Goal: Information Seeking & Learning: Learn about a topic

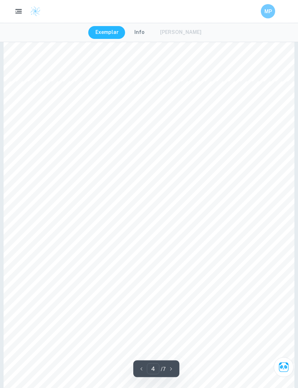
scroll to position [1525, 0]
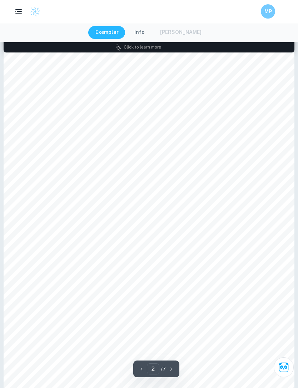
type input "1"
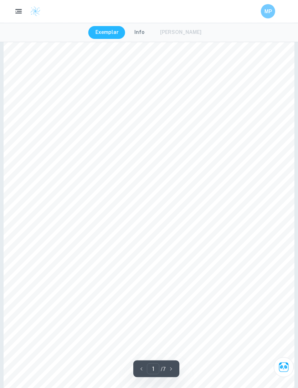
scroll to position [0, 0]
click at [176, 32] on div "Exemplar Info Mark Scheme" at bounding box center [149, 32] width 122 height 13
click at [187, 35] on div "Exemplar Info Mark Scheme" at bounding box center [149, 32] width 122 height 13
click at [144, 32] on button "Info" at bounding box center [139, 32] width 24 height 13
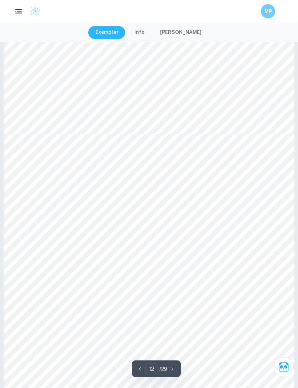
type input "11"
click at [148, 32] on button "Info" at bounding box center [139, 32] width 24 height 13
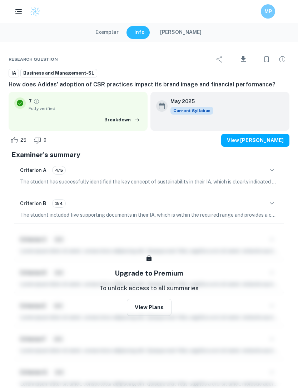
click at [113, 37] on button "Exemplar" at bounding box center [106, 32] width 37 height 13
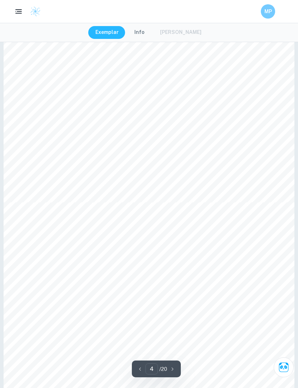
scroll to position [1413, 0]
type input "8"
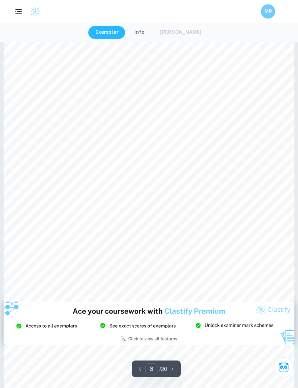
scroll to position [2835, 0]
